Goal: Understand process/instructions

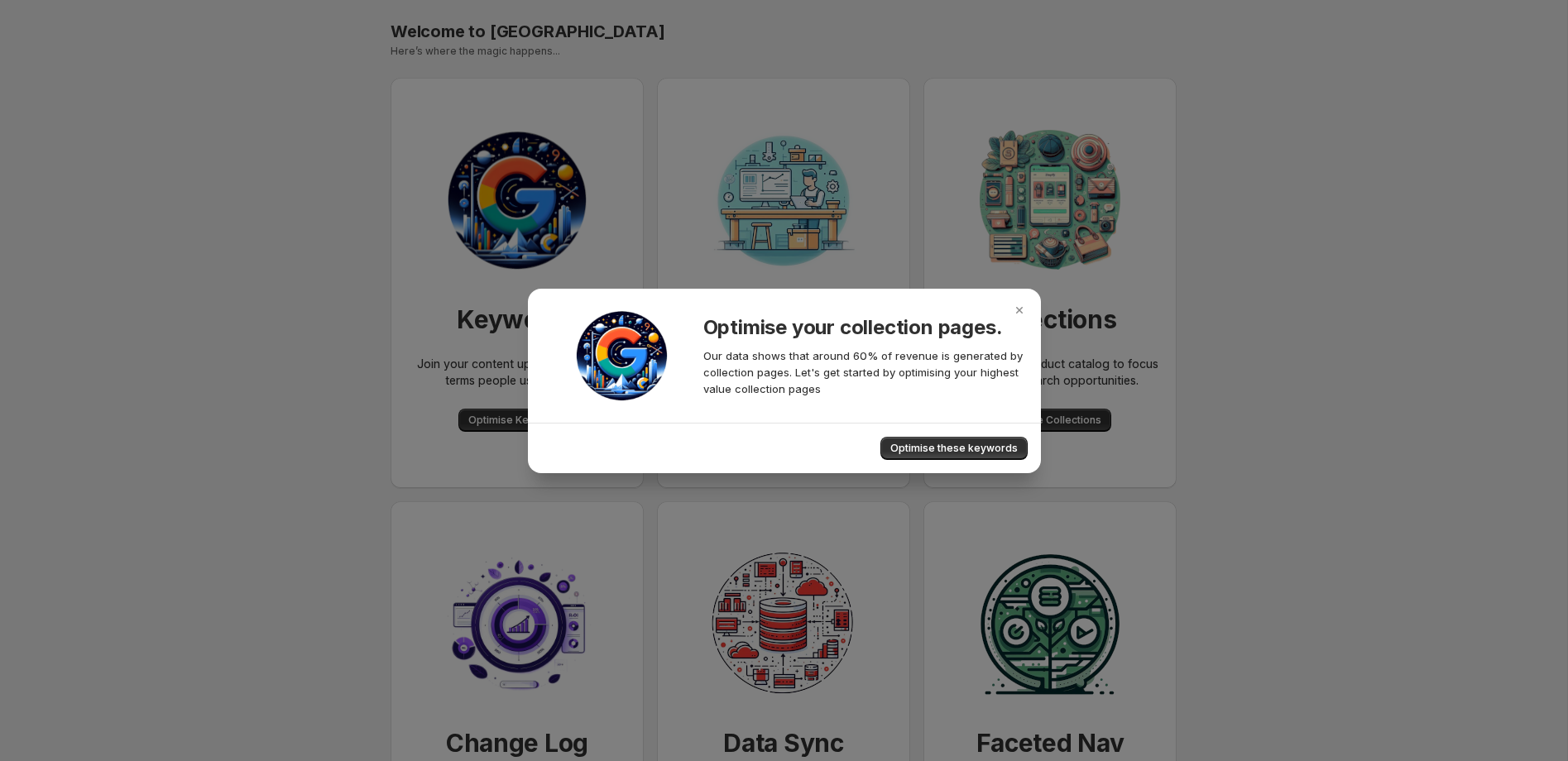
drag, startPoint x: 1022, startPoint y: 310, endPoint x: 928, endPoint y: 357, distance: 105.1
click at [1022, 309] on icon "Close" at bounding box center [1019, 309] width 17 height 17
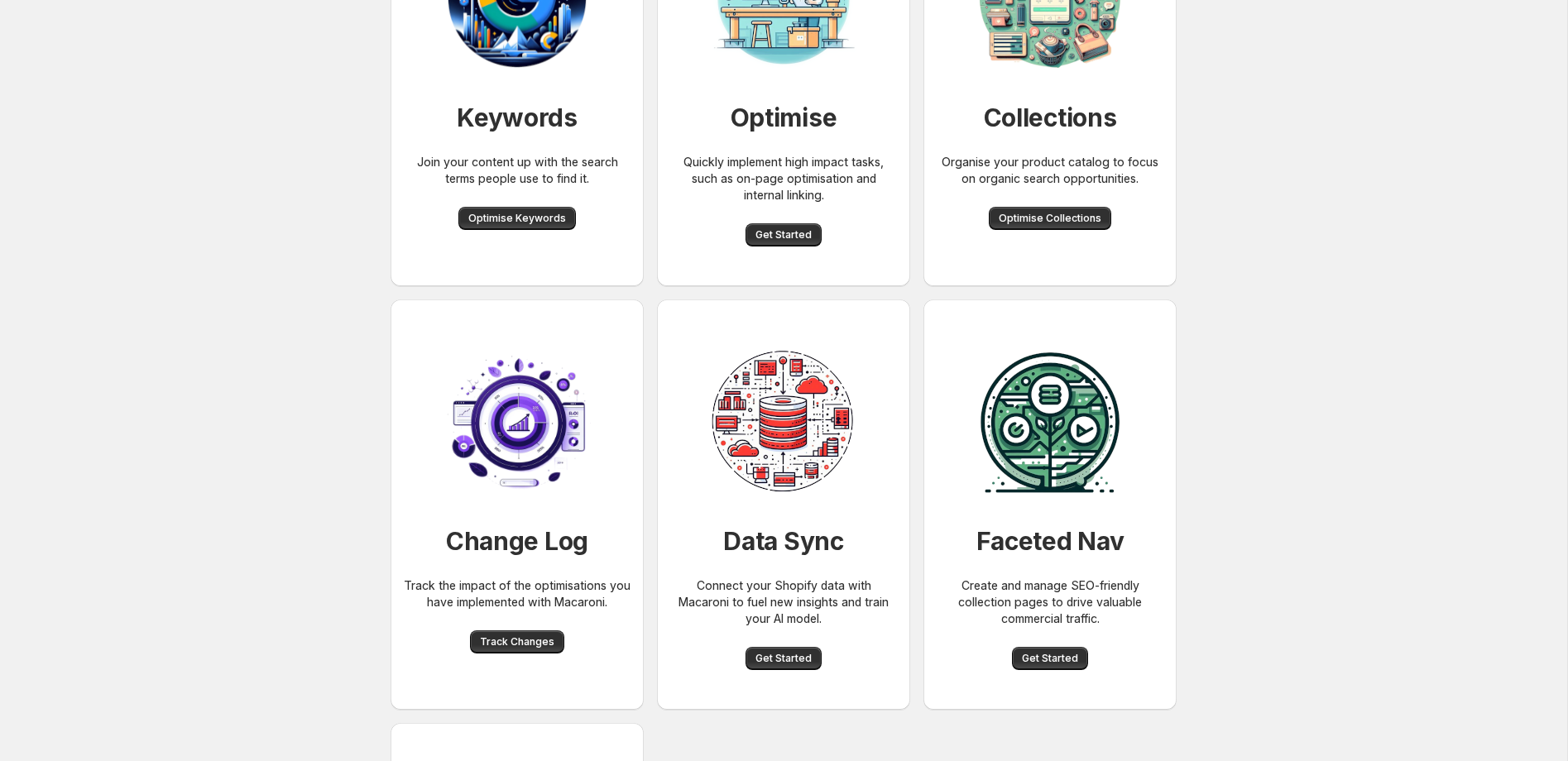
scroll to position [306, 0]
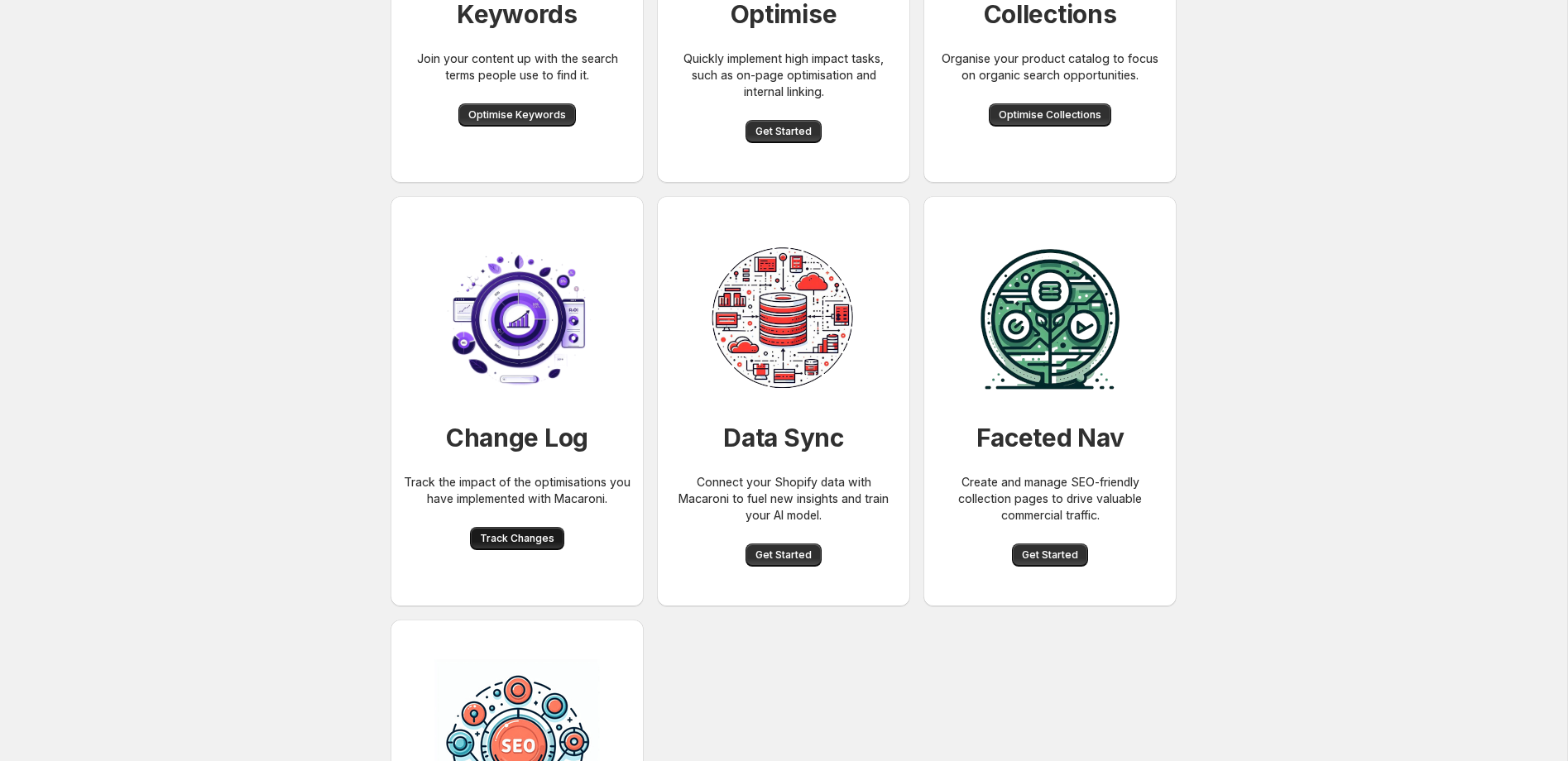
click at [513, 543] on span "Track Changes" at bounding box center [517, 539] width 74 height 14
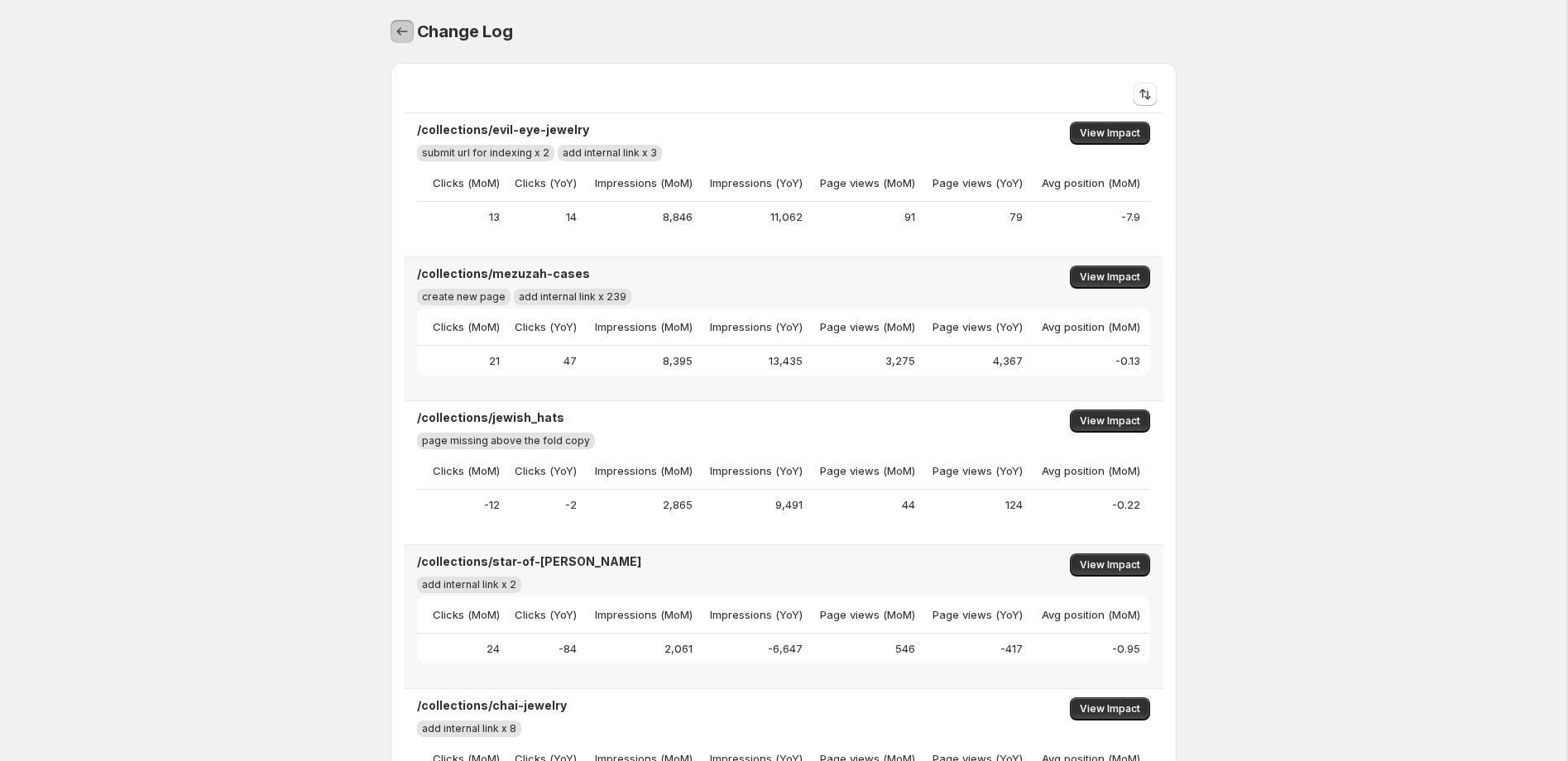
click at [400, 33] on icon "Home" at bounding box center [402, 31] width 17 height 17
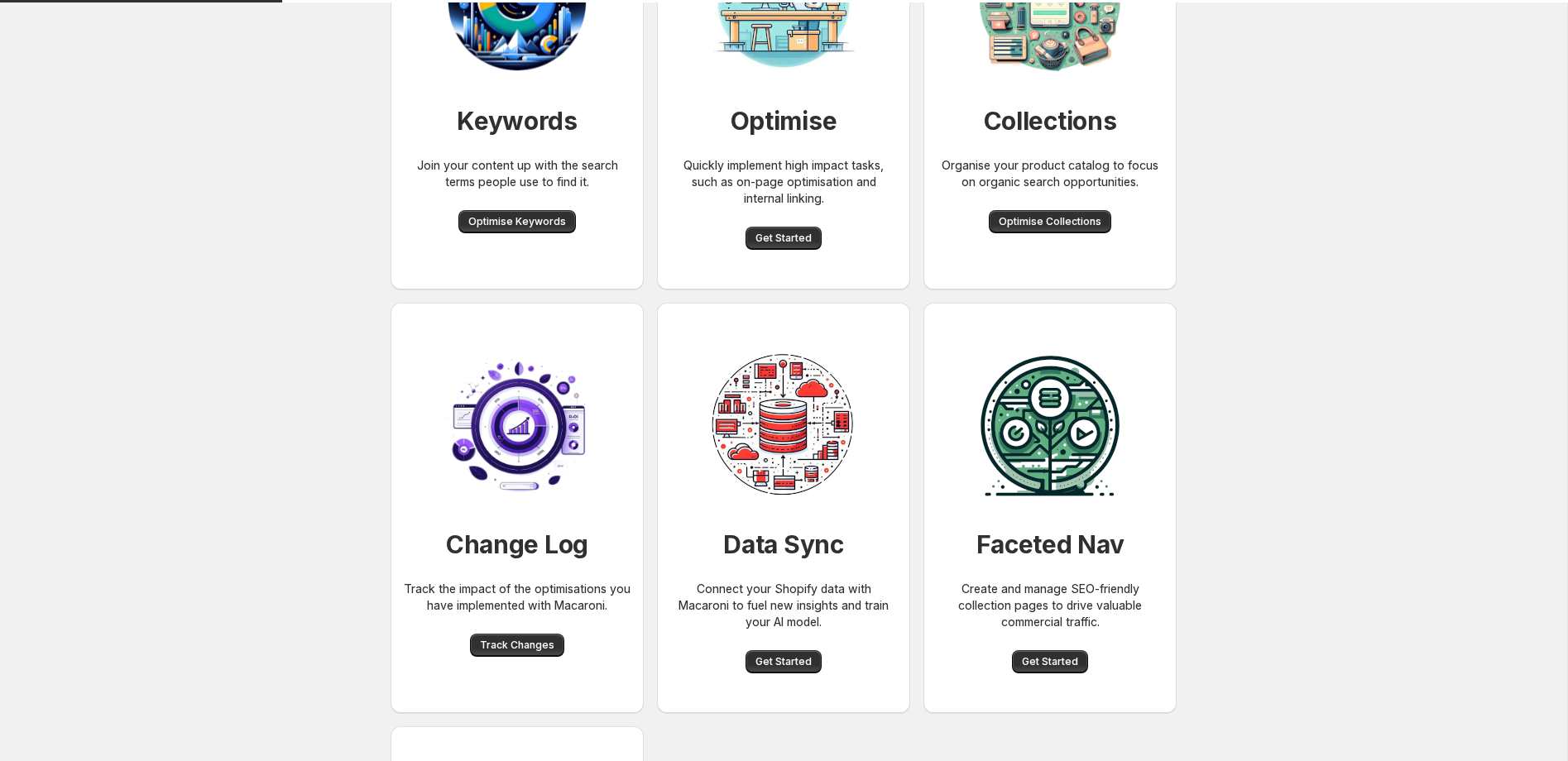
scroll to position [373, 0]
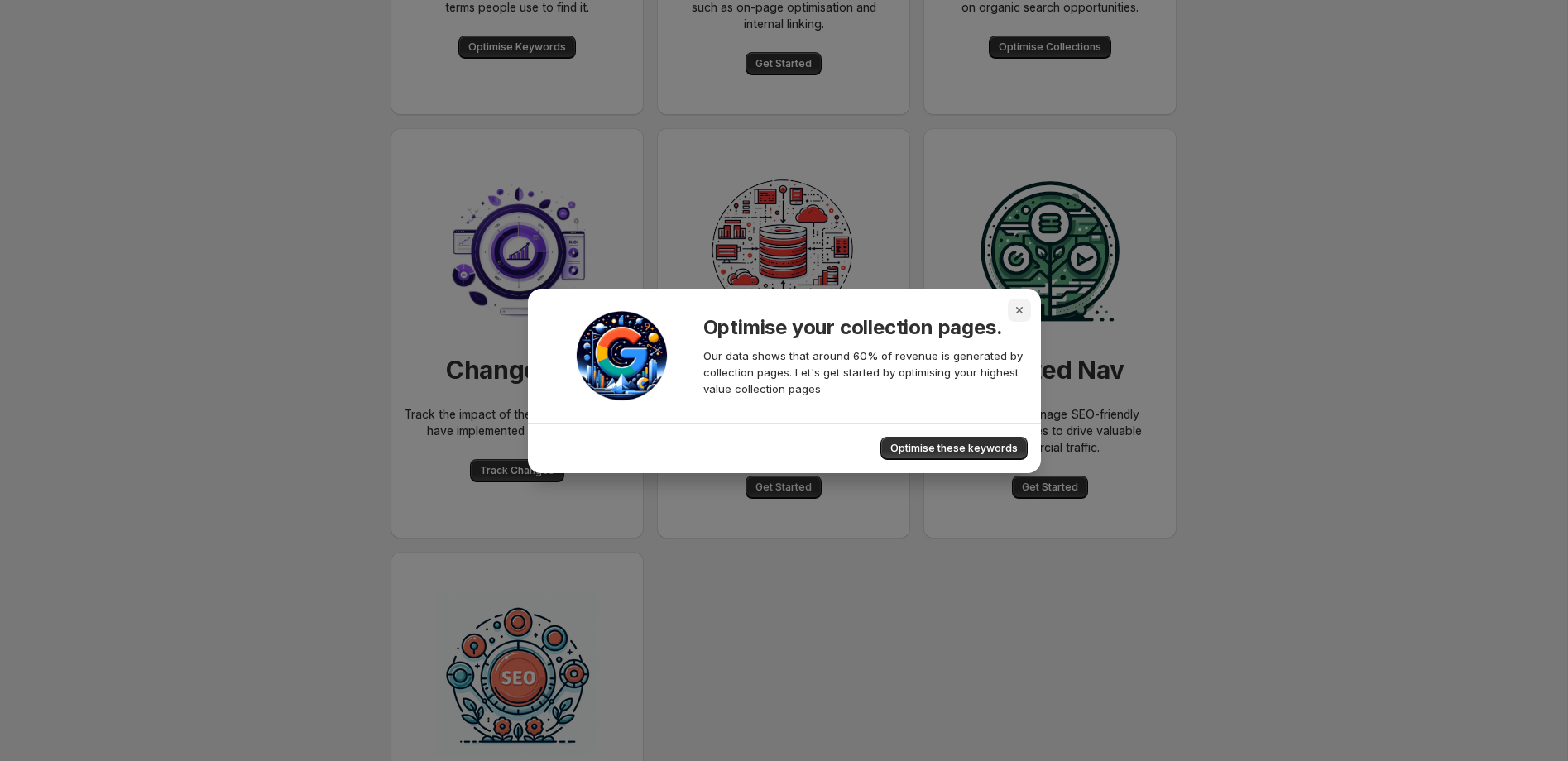
click at [1019, 312] on icon "Close" at bounding box center [1019, 309] width 17 height 17
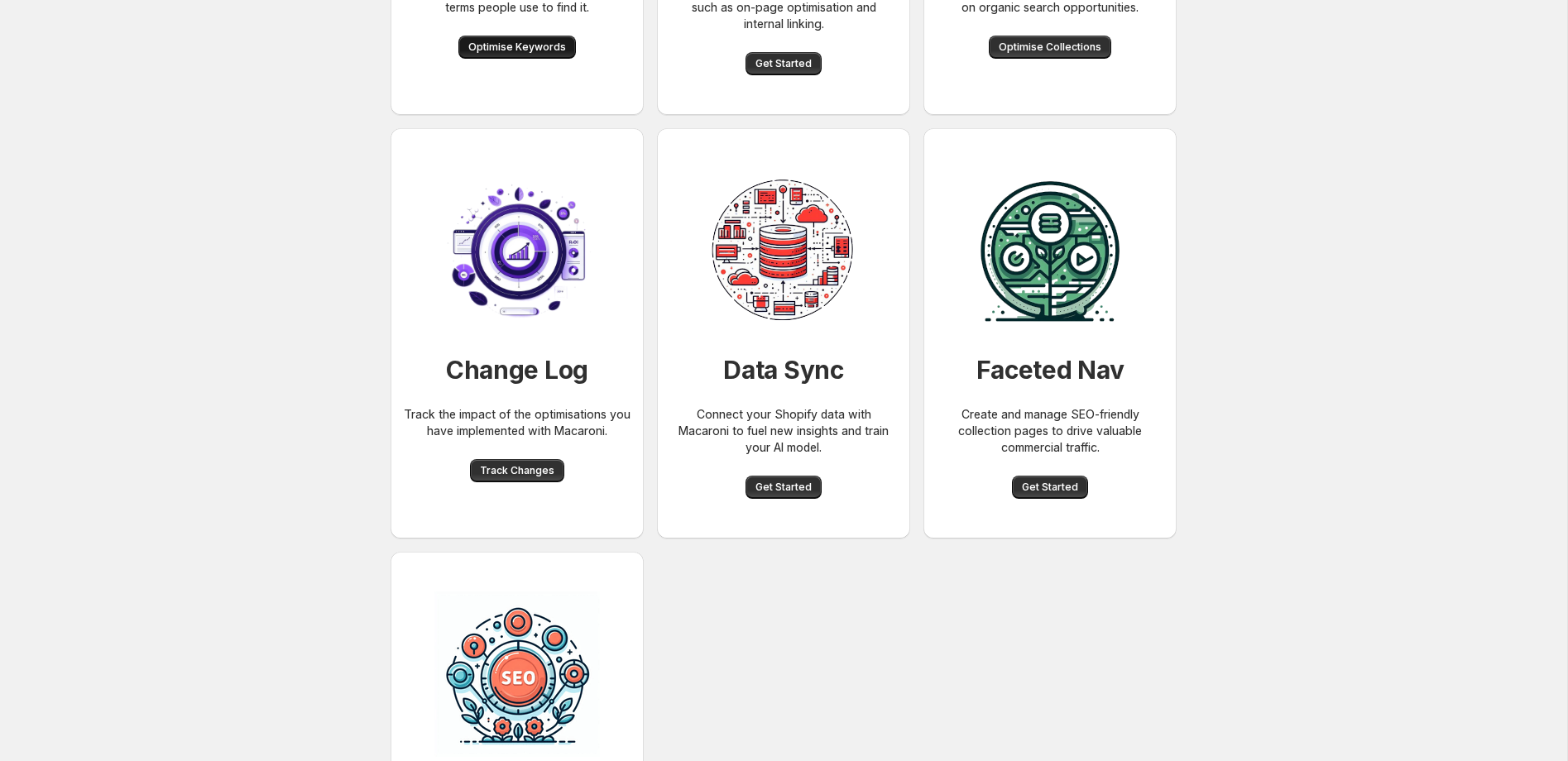
scroll to position [385, 0]
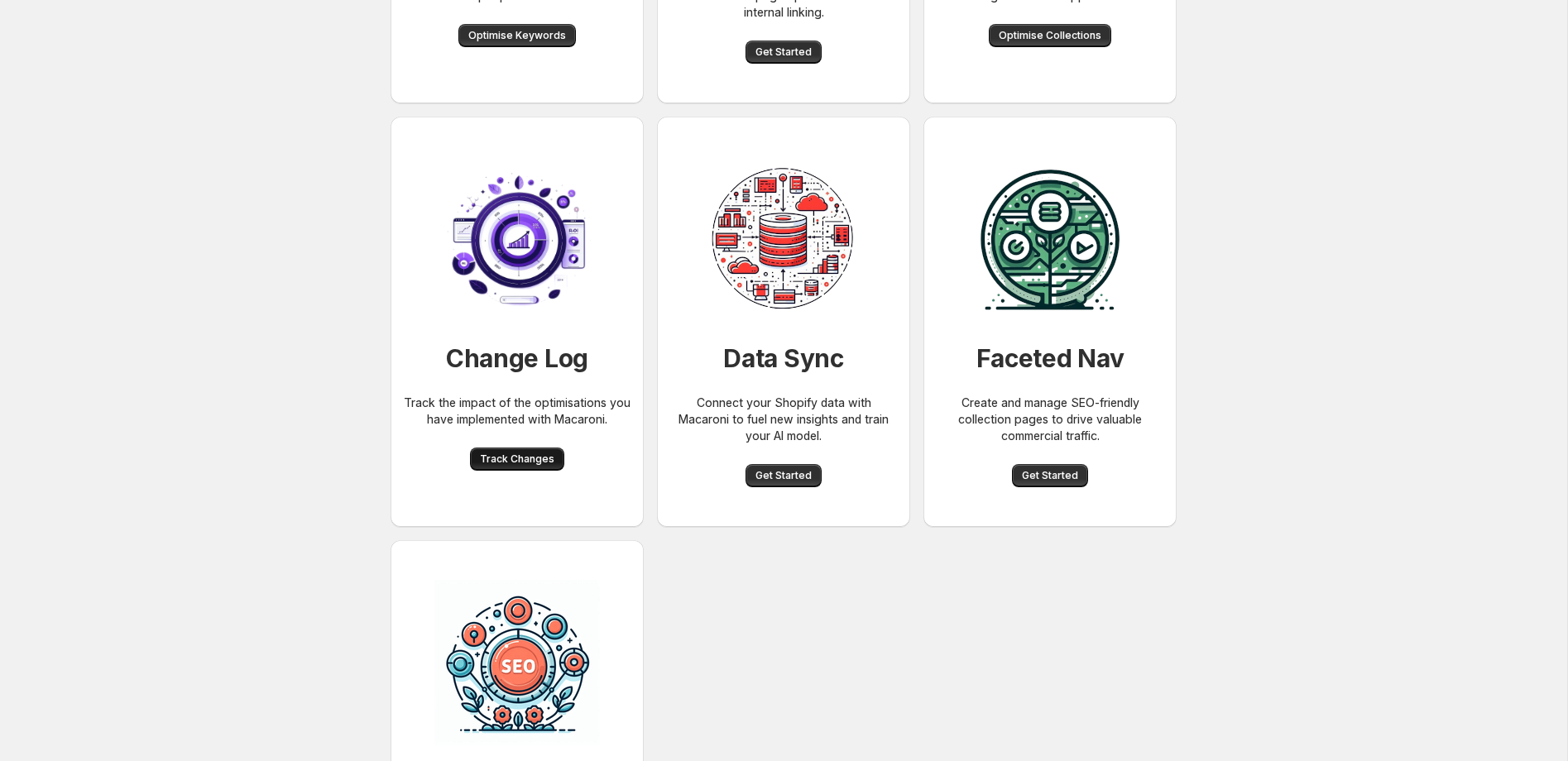
click at [535, 453] on span "Track Changes" at bounding box center [517, 459] width 74 height 14
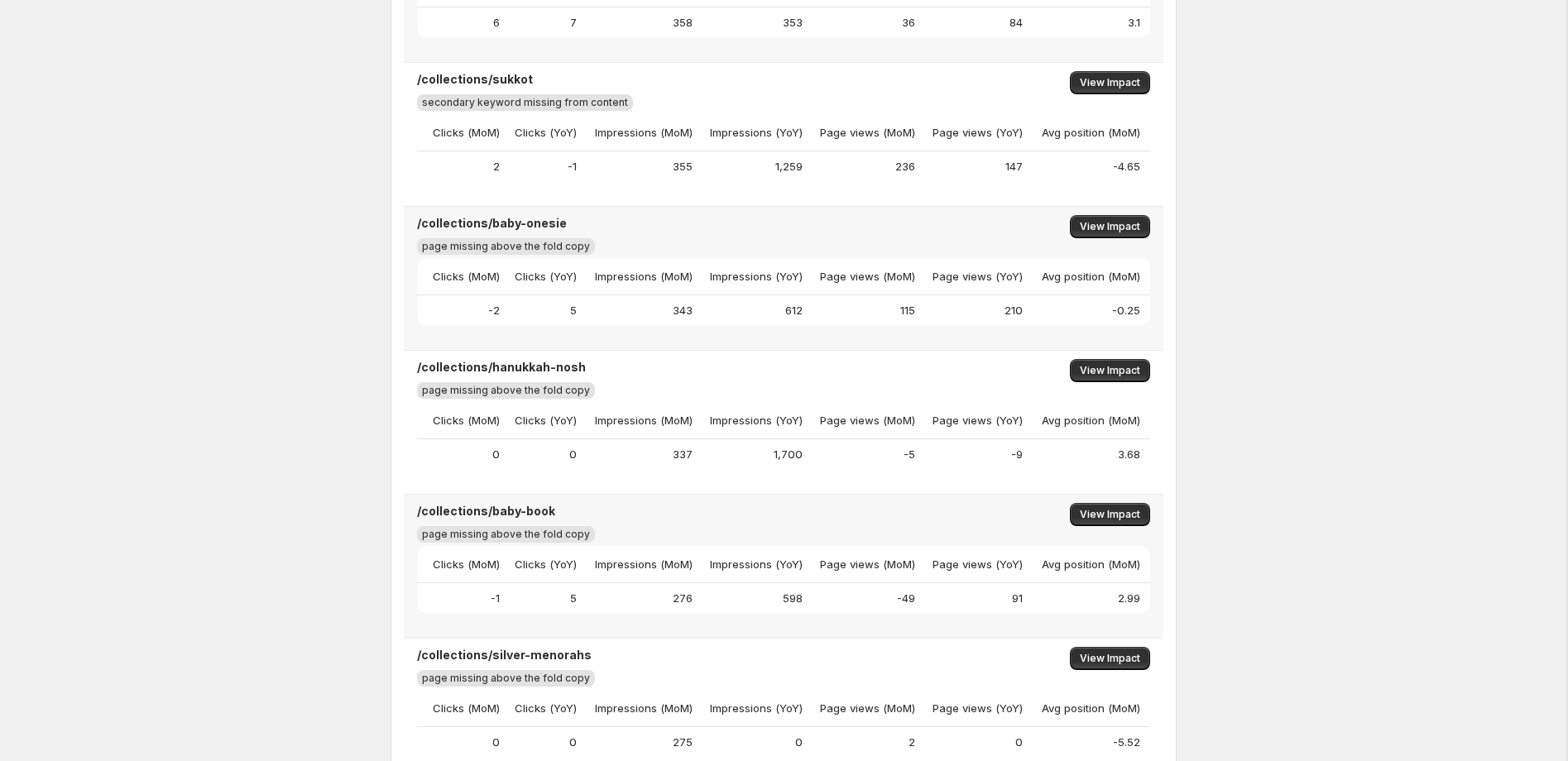
scroll to position [4381, 0]
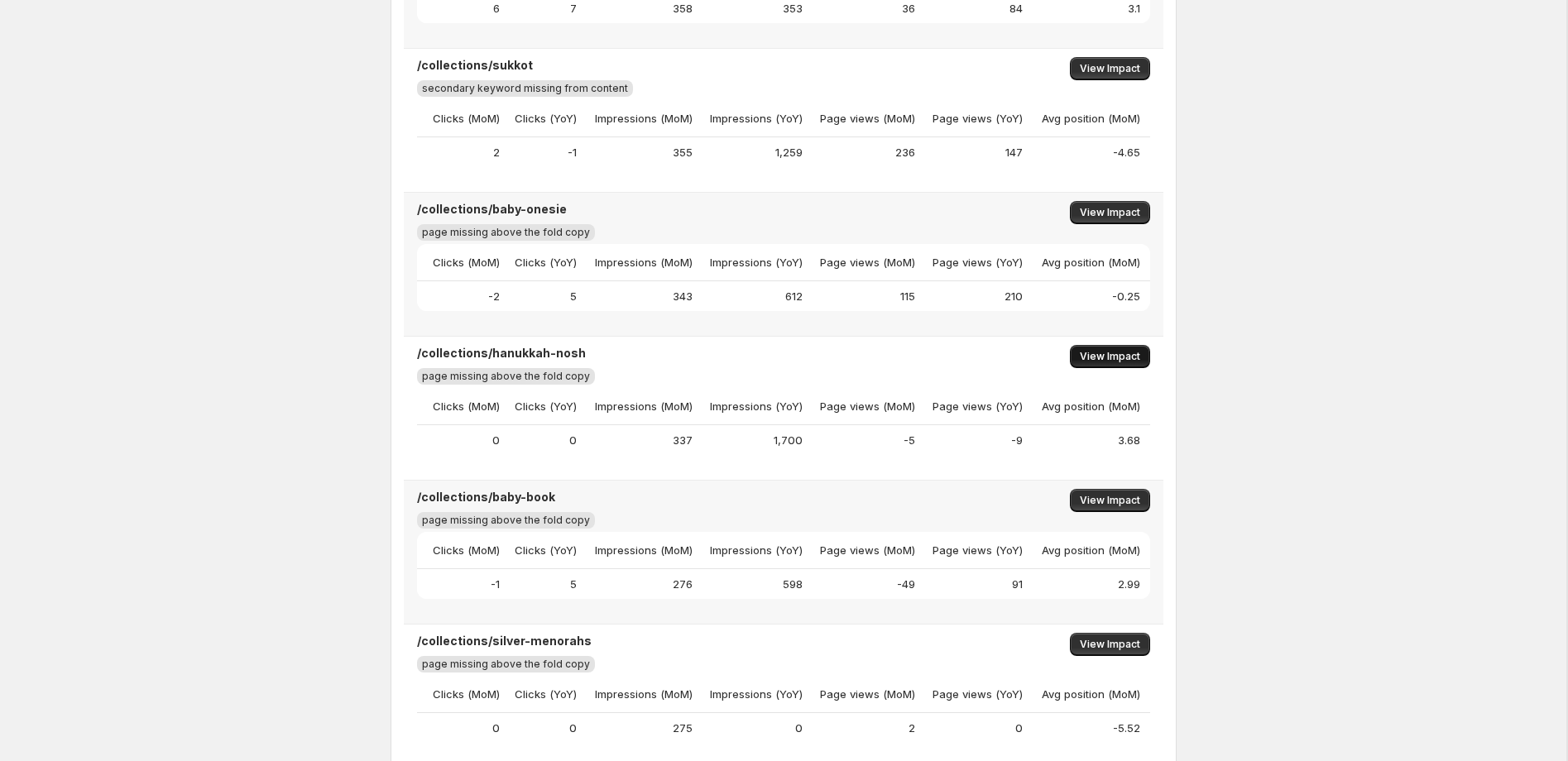
click at [1116, 351] on span "View Impact" at bounding box center [1110, 357] width 61 height 14
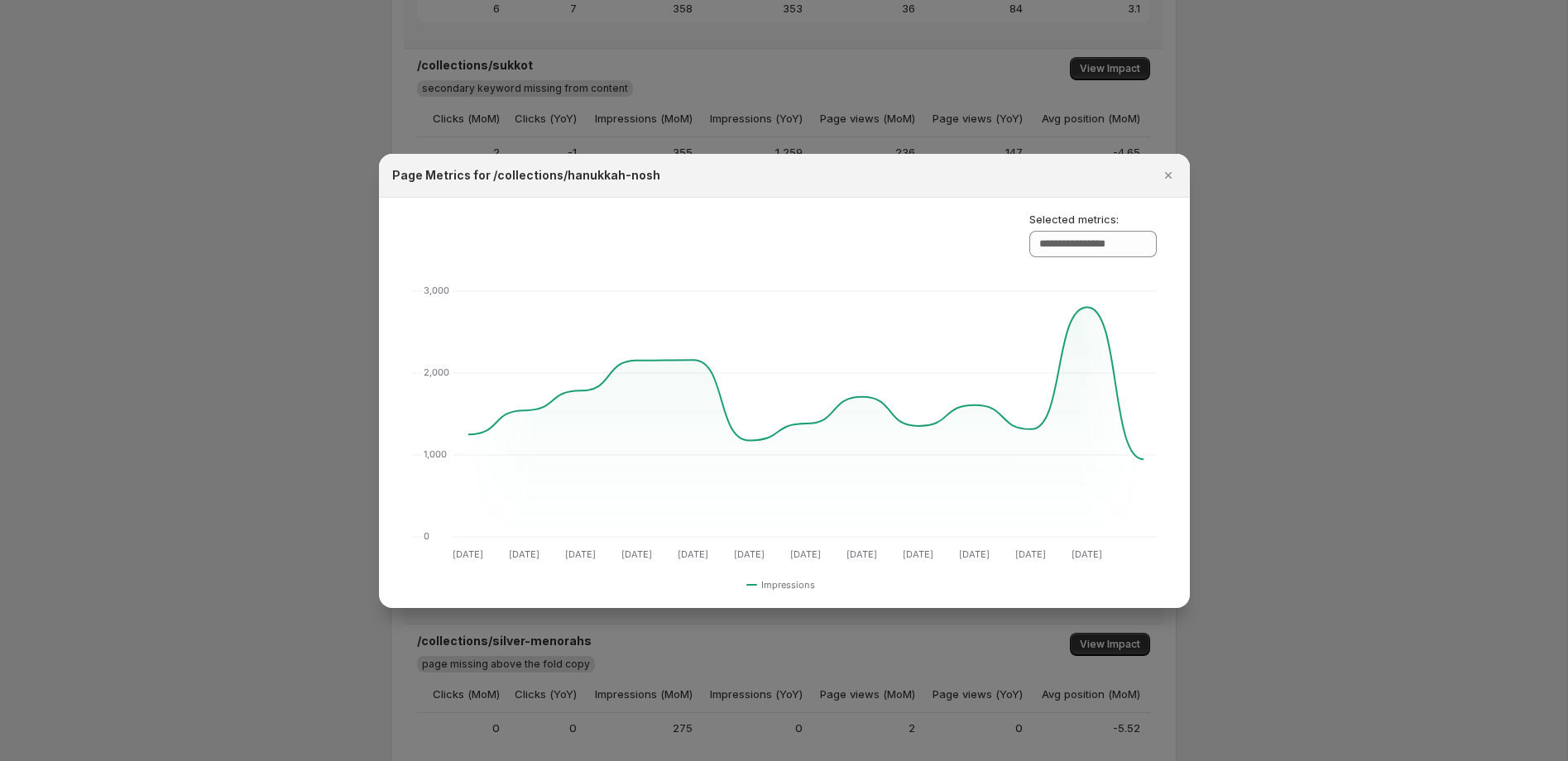
drag, startPoint x: 1169, startPoint y: 172, endPoint x: 1185, endPoint y: 194, distance: 27.2
click at [1169, 172] on icon "Close" at bounding box center [1168, 175] width 17 height 17
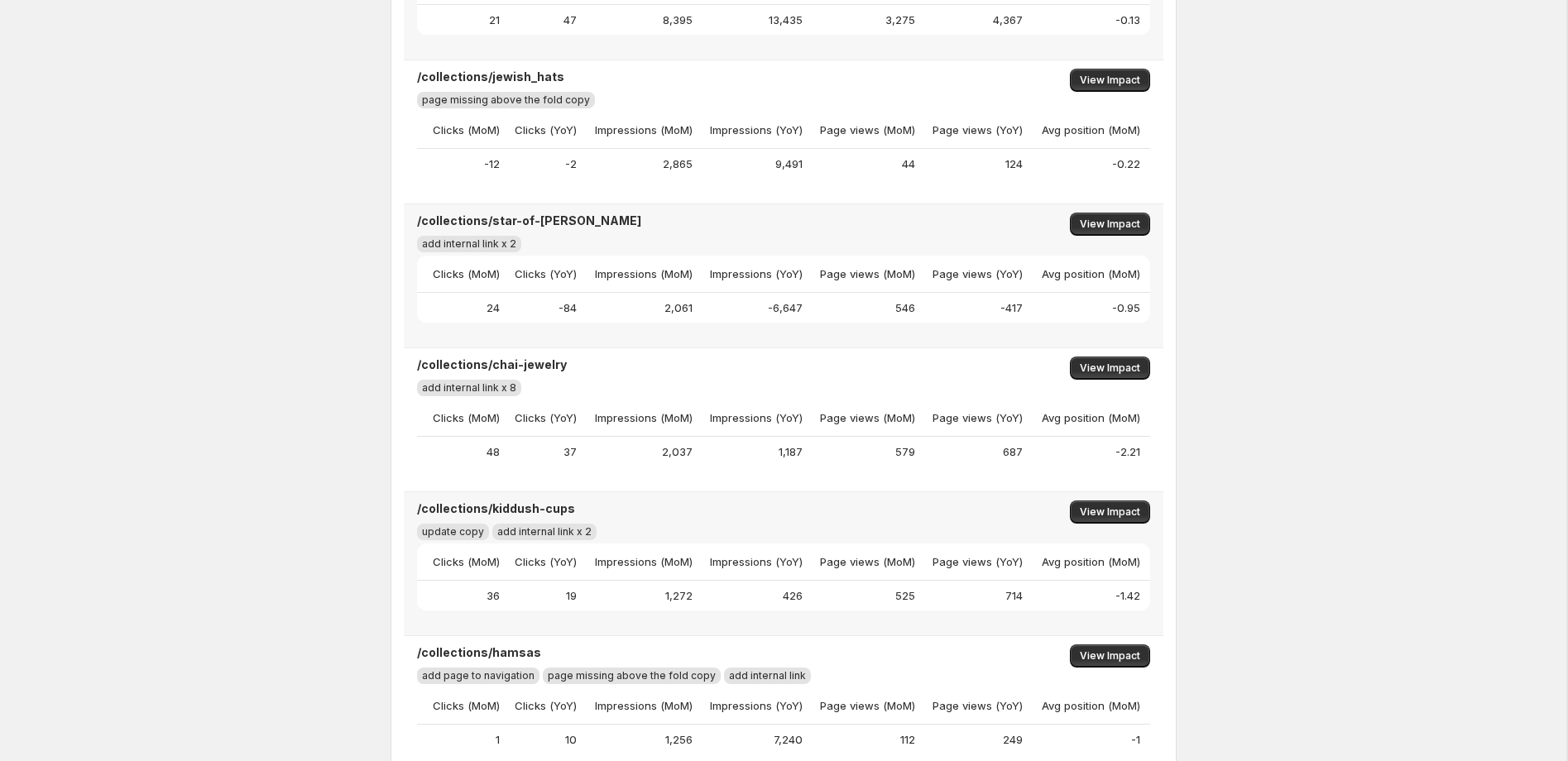
scroll to position [223, 0]
